Goal: Task Accomplishment & Management: Manage account settings

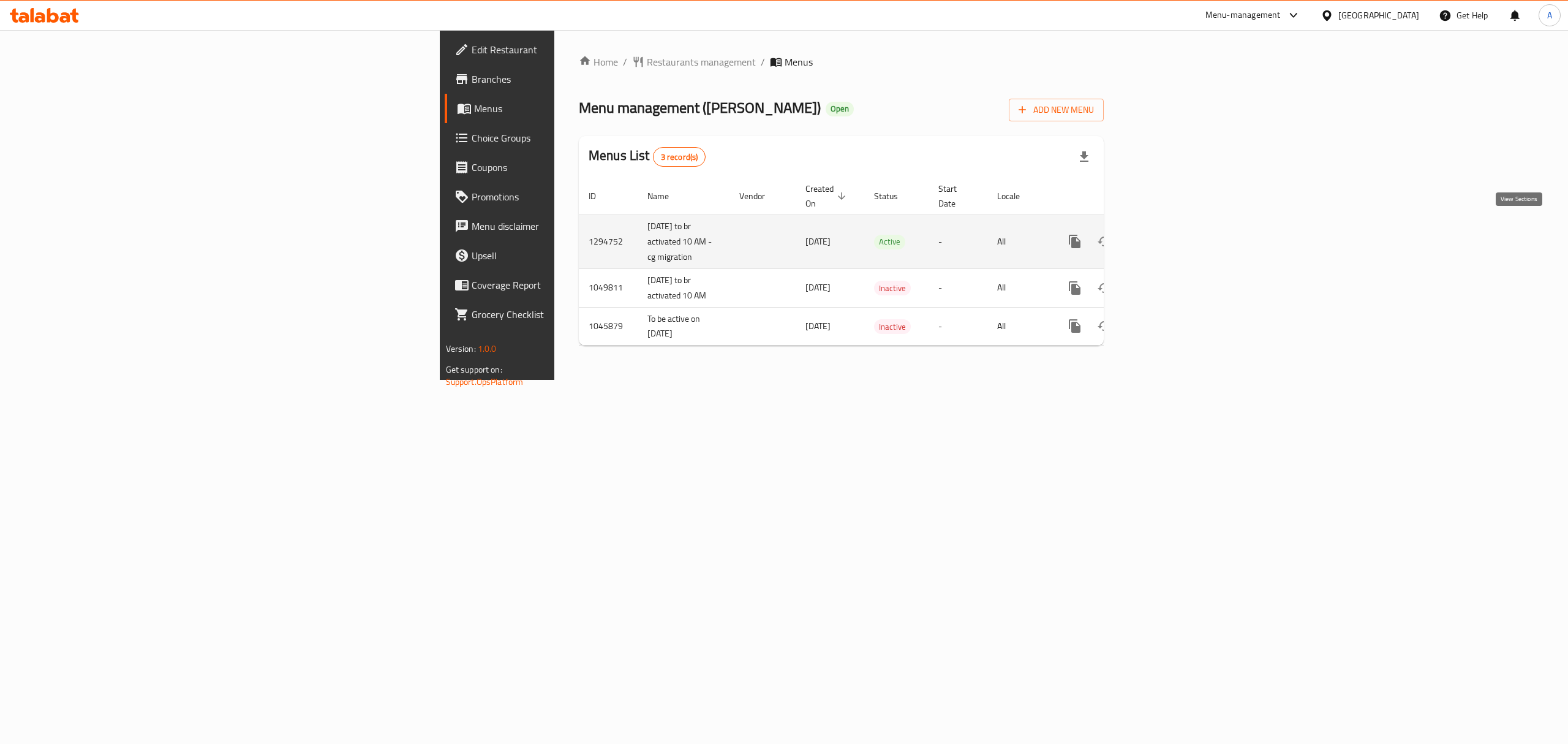
click at [1170, 234] on icon "enhanced table" at bounding box center [1163, 241] width 14 height 14
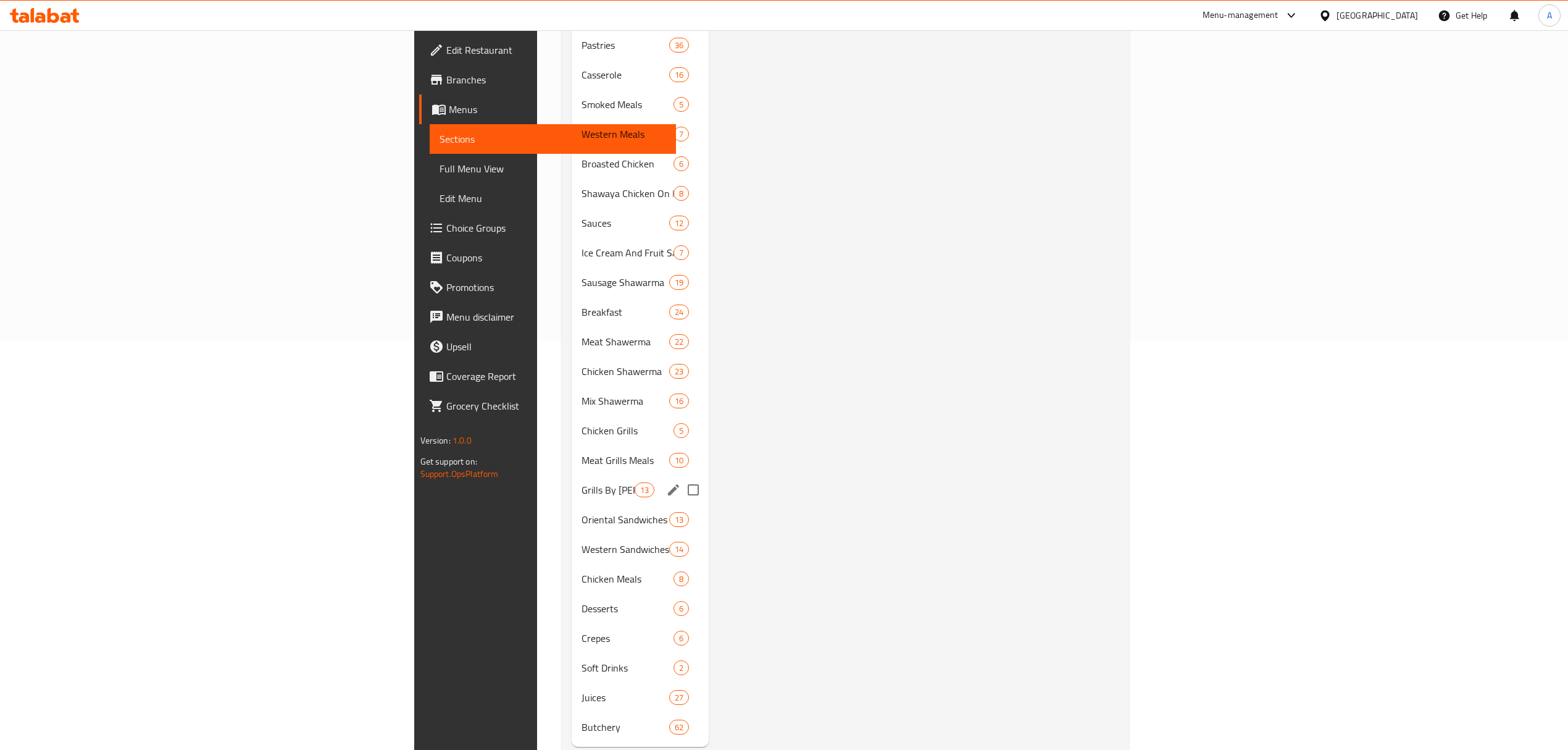
scroll to position [422, 0]
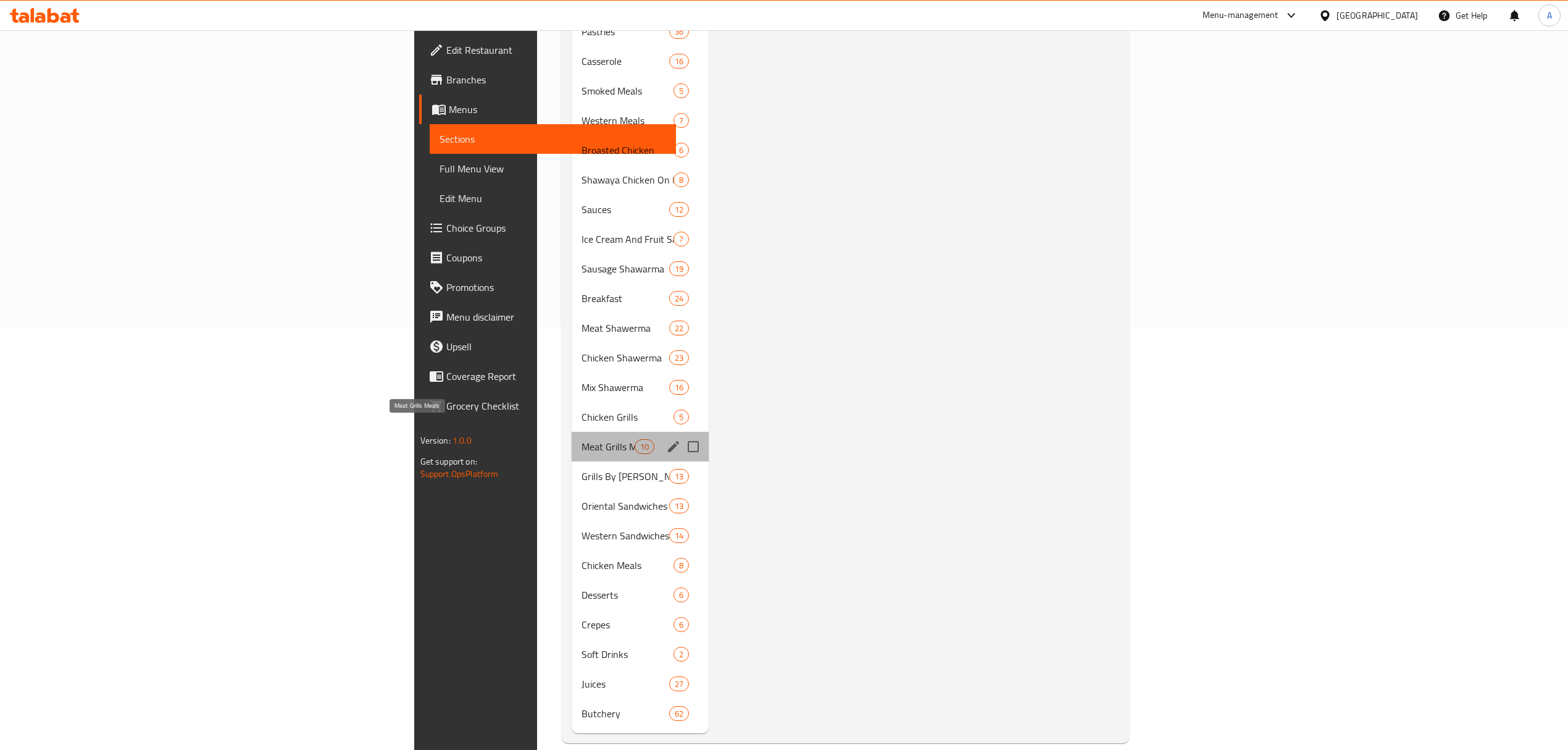
click at [582, 439] on span "Meat Grills Meals" at bounding box center [608, 446] width 53 height 15
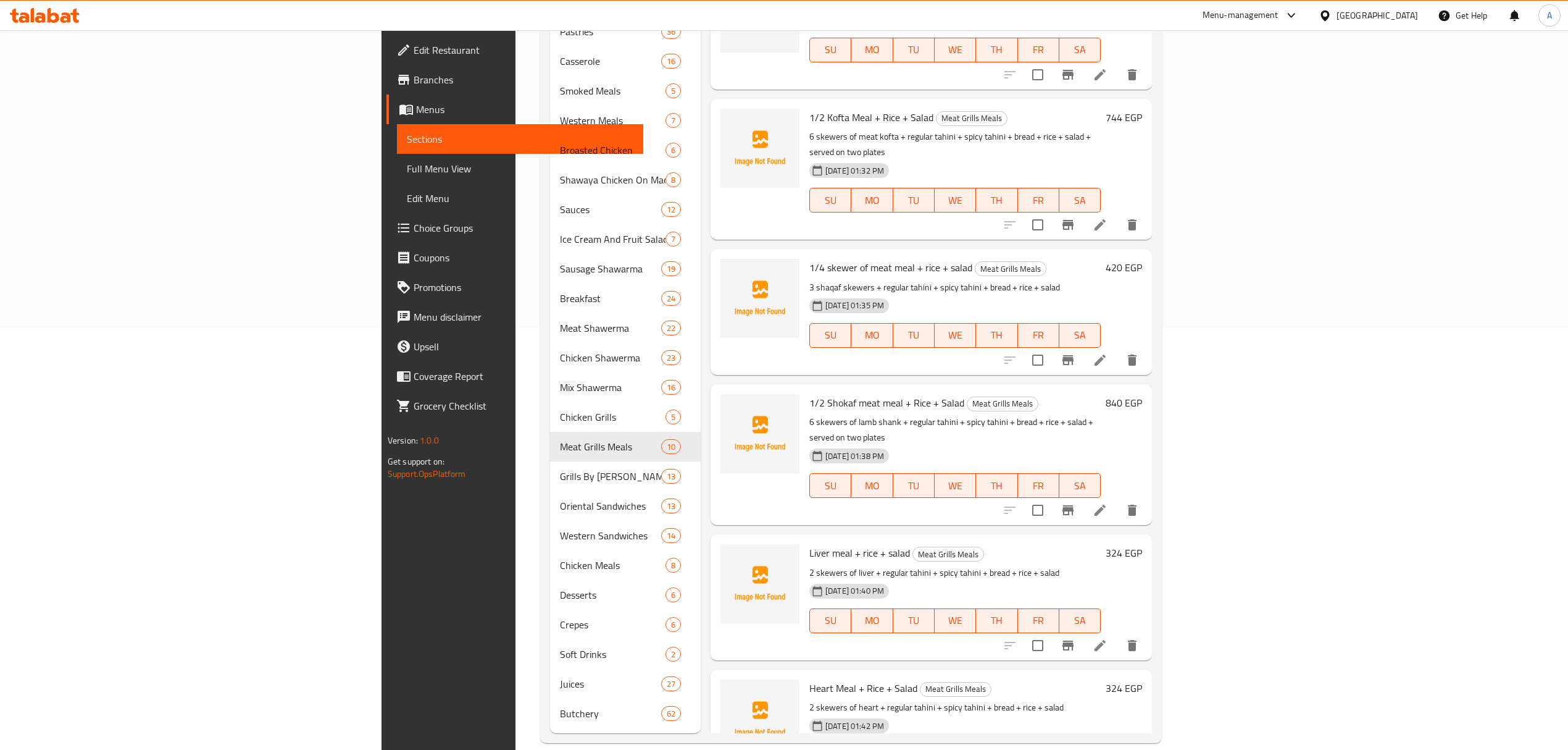
scroll to position [381, 0]
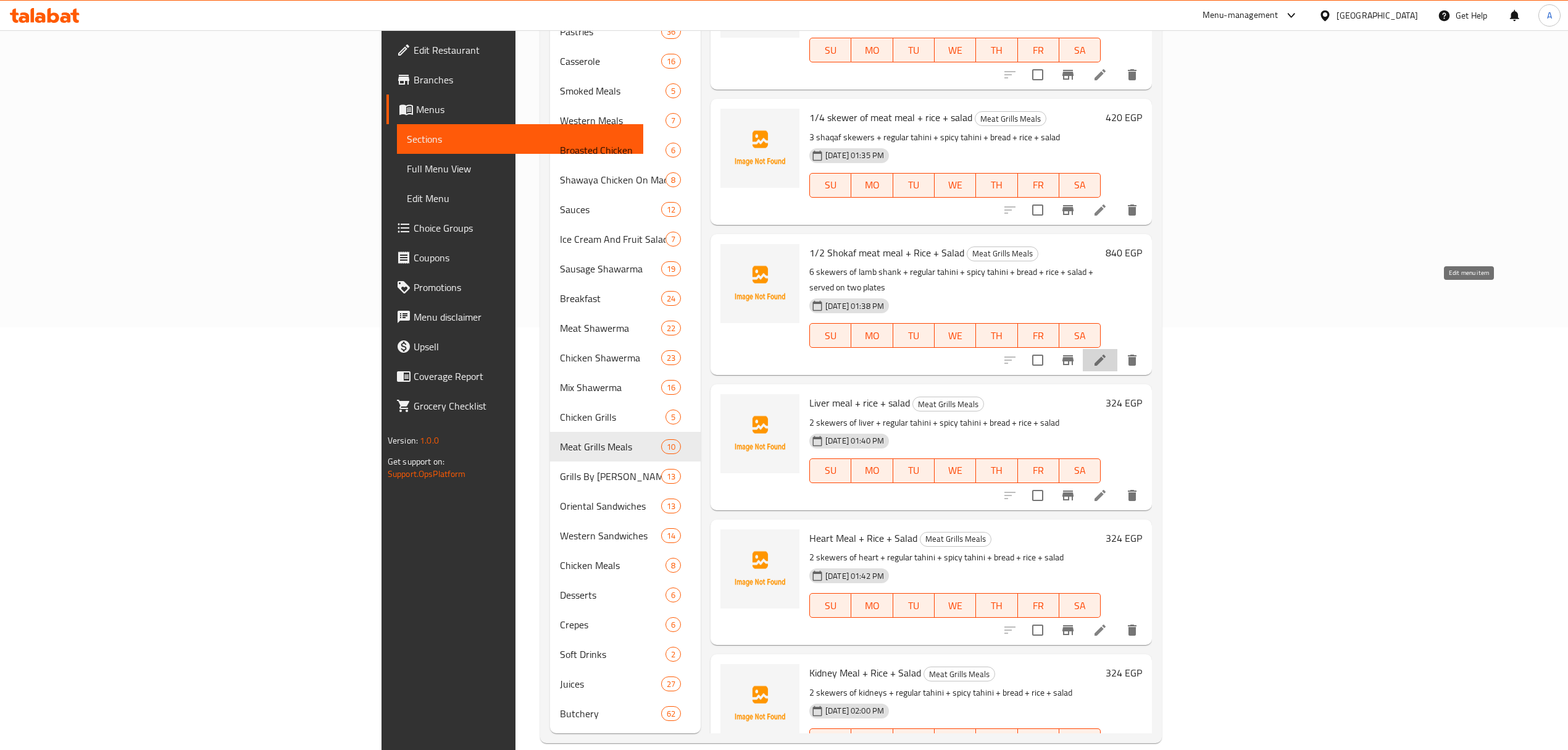
click at [1108, 353] on icon at bounding box center [1099, 360] width 15 height 15
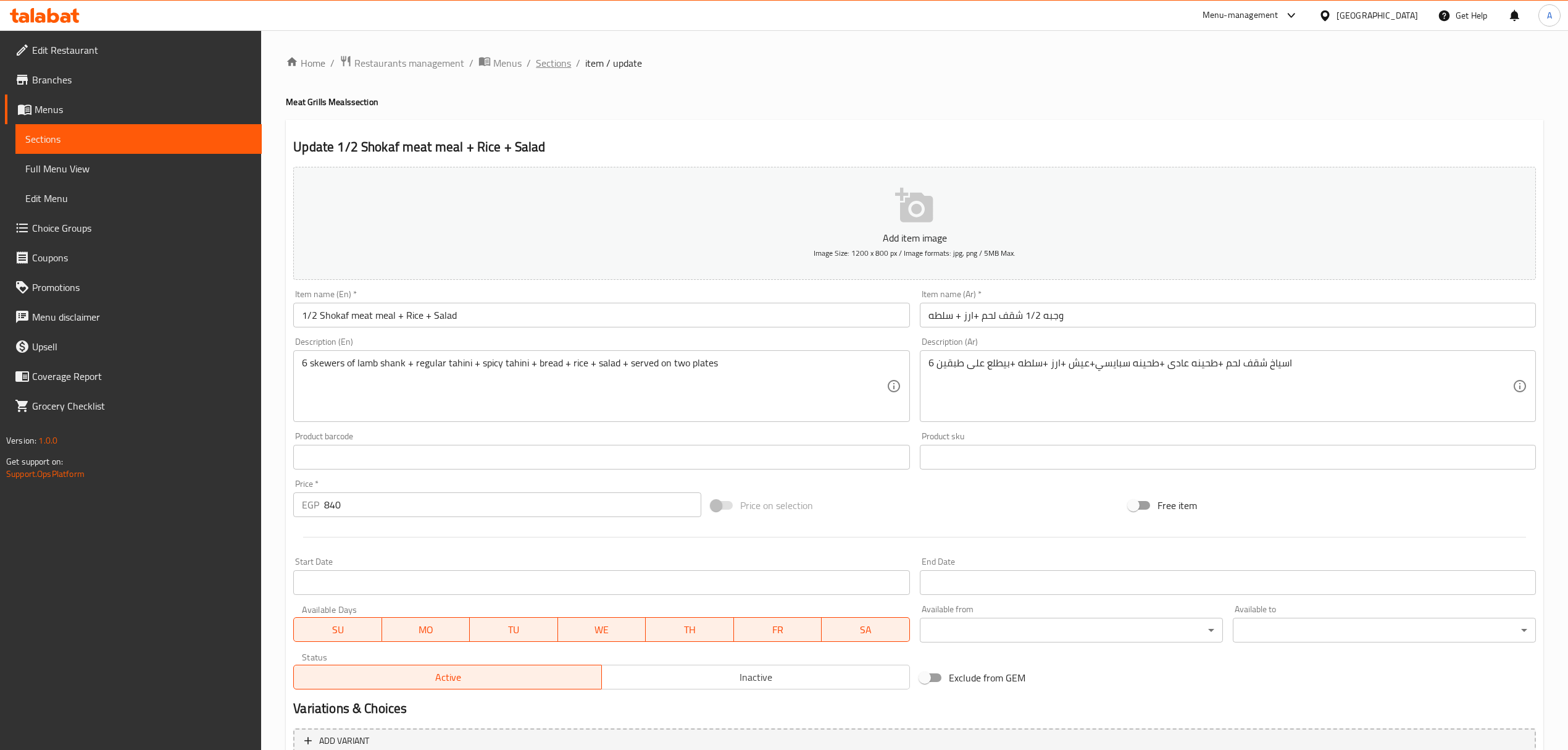
click at [537, 58] on span "Sections" at bounding box center [553, 63] width 35 height 15
